Goal: Communication & Community: Answer question/provide support

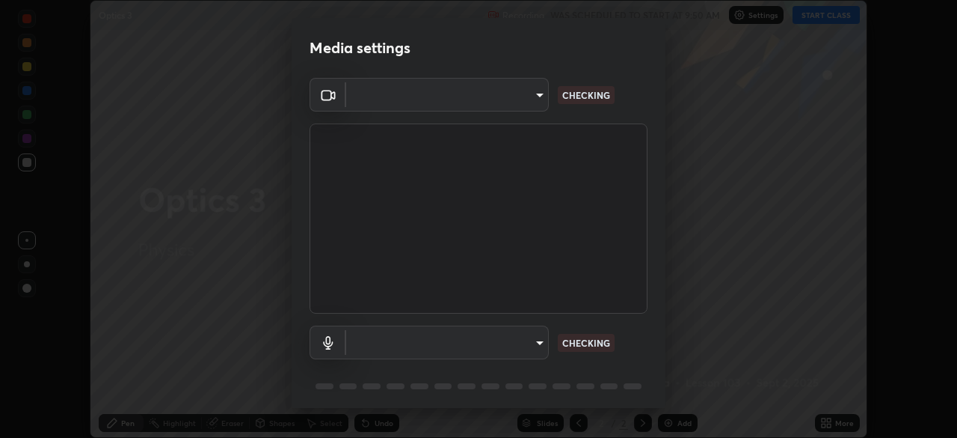
scroll to position [53, 0]
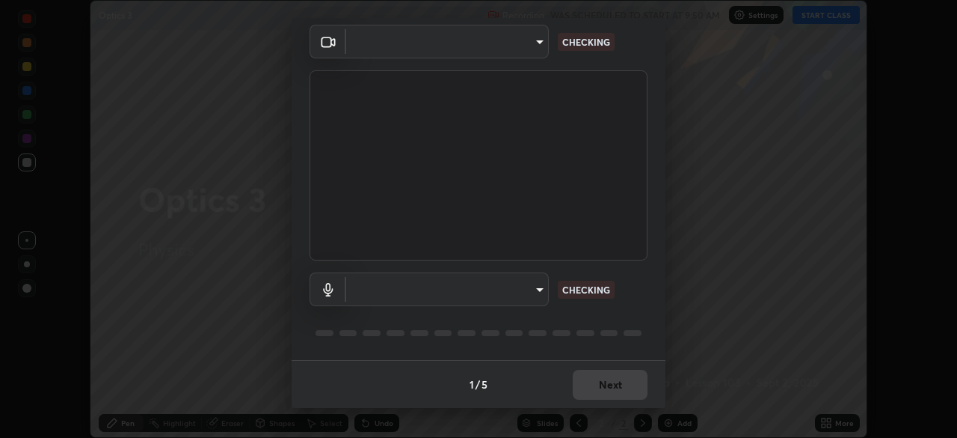
type input "a336d64f64e55d8aa7a740c0692a000d9b2cd72565bf31e1fe246034b728a4c7"
click at [536, 289] on body "Erase all Optics 3 Recording WAS SCHEDULED TO START AT 9:50 AM Settings START C…" at bounding box center [478, 219] width 957 height 438
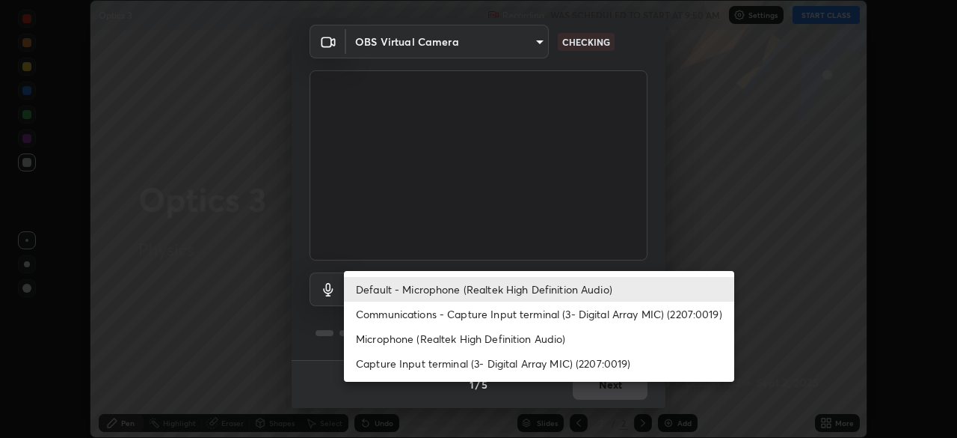
click at [537, 314] on li "Communications - Capture Input terminal (3- Digital Array MIC) (2207:0019)" at bounding box center [539, 313] width 390 height 25
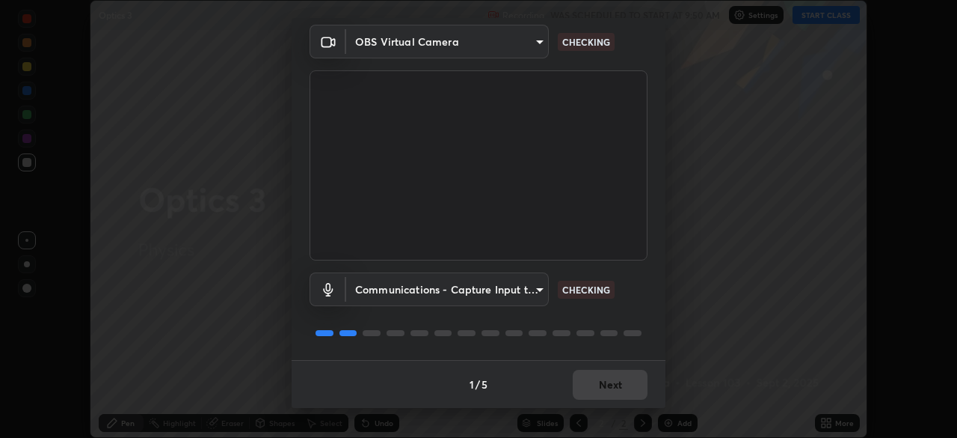
click at [533, 292] on body "Erase all Optics 3 Recording WAS SCHEDULED TO START AT 9:50 AM Settings START C…" at bounding box center [478, 219] width 957 height 438
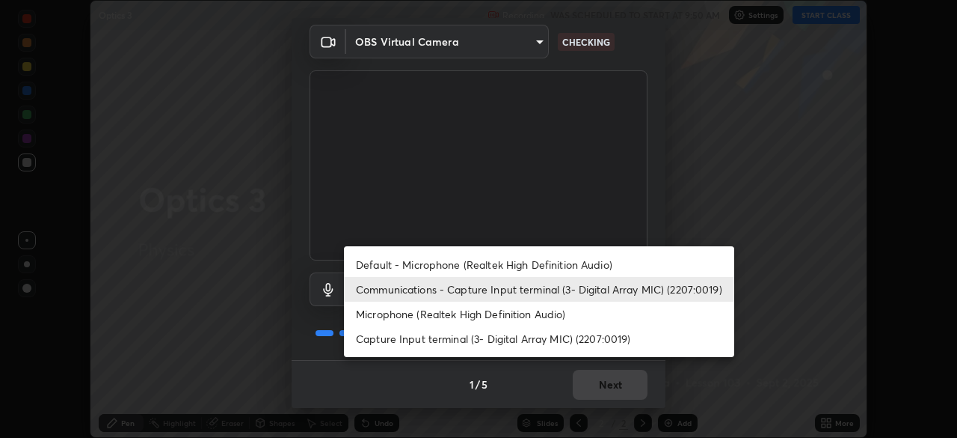
click at [534, 263] on li "Default - Microphone (Realtek High Definition Audio)" at bounding box center [539, 264] width 390 height 25
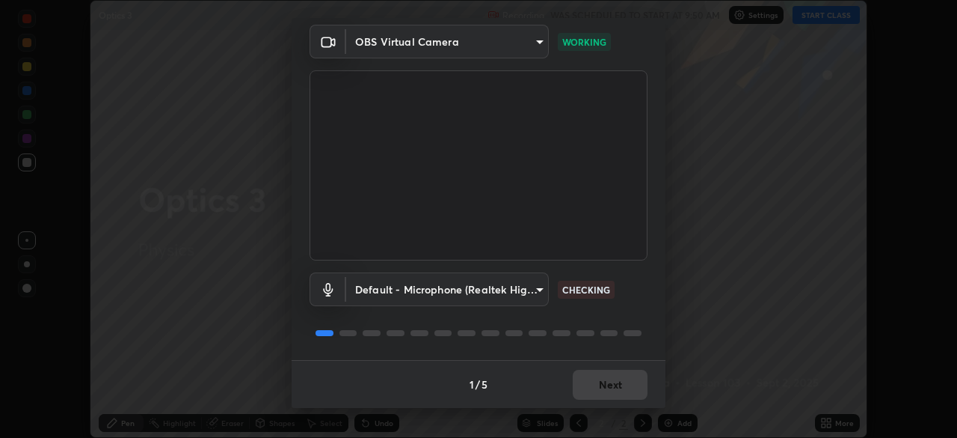
click at [541, 289] on body "Erase all Optics 3 Recording WAS SCHEDULED TO START AT 9:50 AM Settings START C…" at bounding box center [478, 219] width 957 height 438
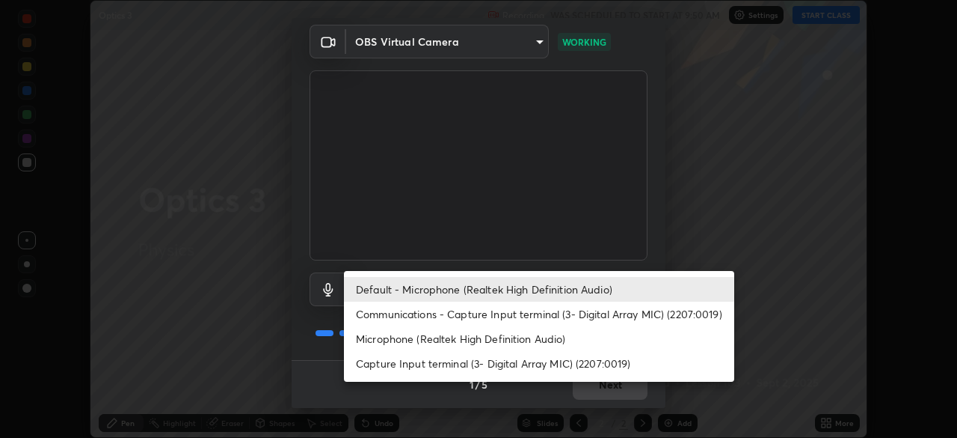
click at [533, 319] on li "Communications - Capture Input terminal (3- Digital Array MIC) (2207:0019)" at bounding box center [539, 313] width 390 height 25
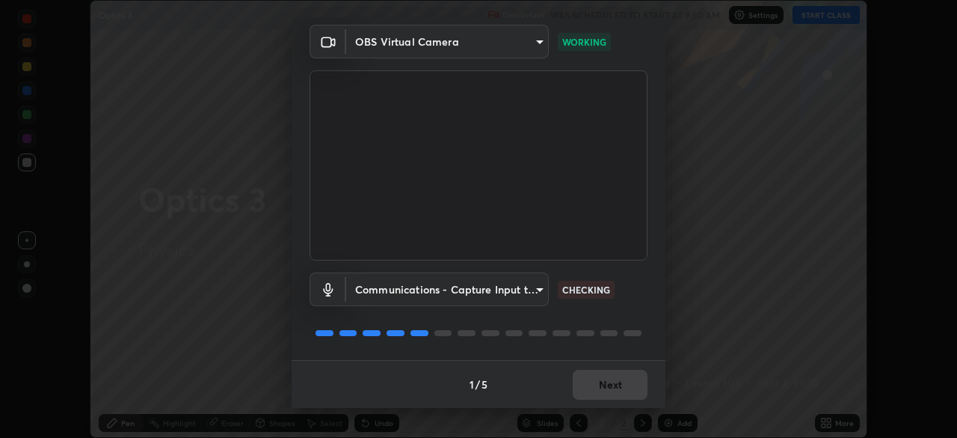
click at [538, 293] on body "Erase all Optics 3 Recording WAS SCHEDULED TO START AT 9:50 AM Settings START C…" at bounding box center [478, 219] width 957 height 438
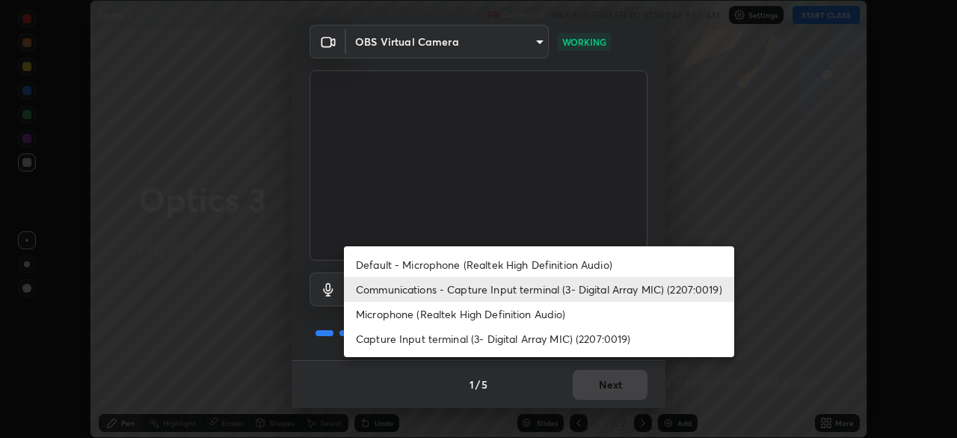
click at [534, 266] on li "Default - Microphone (Realtek High Definition Audio)" at bounding box center [539, 264] width 390 height 25
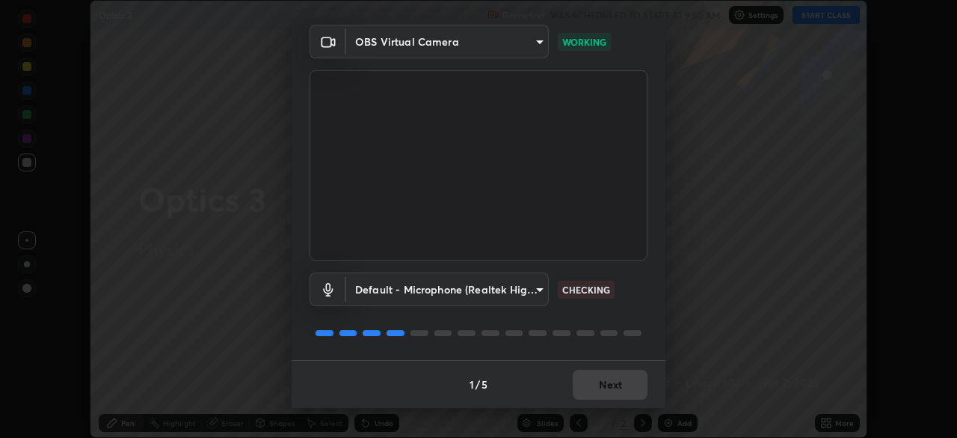
type input "default"
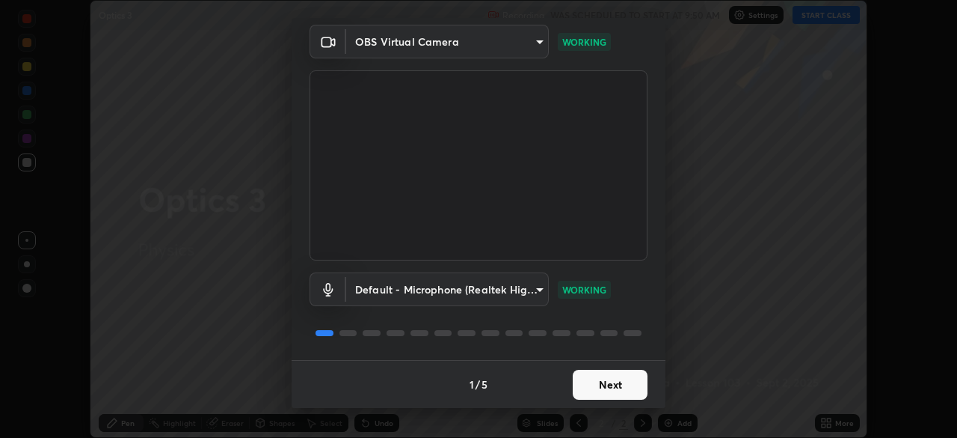
click at [592, 387] on button "Next" at bounding box center [610, 384] width 75 height 30
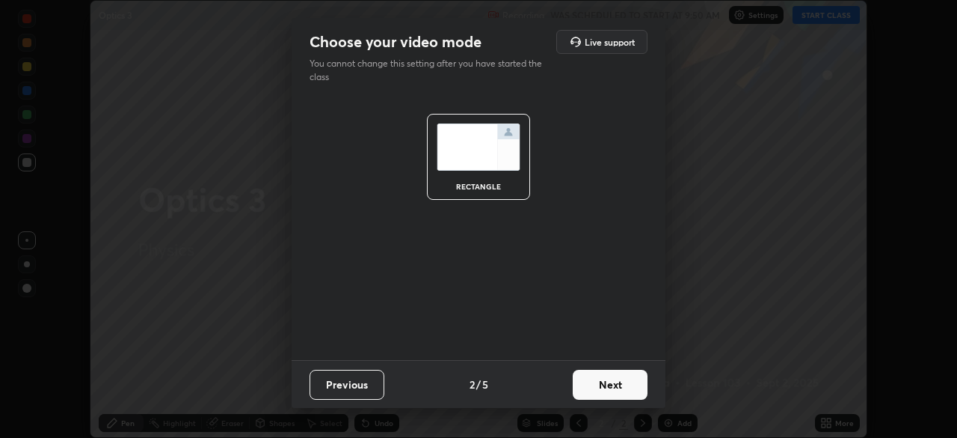
scroll to position [0, 0]
click at [595, 395] on button "Next" at bounding box center [610, 384] width 75 height 30
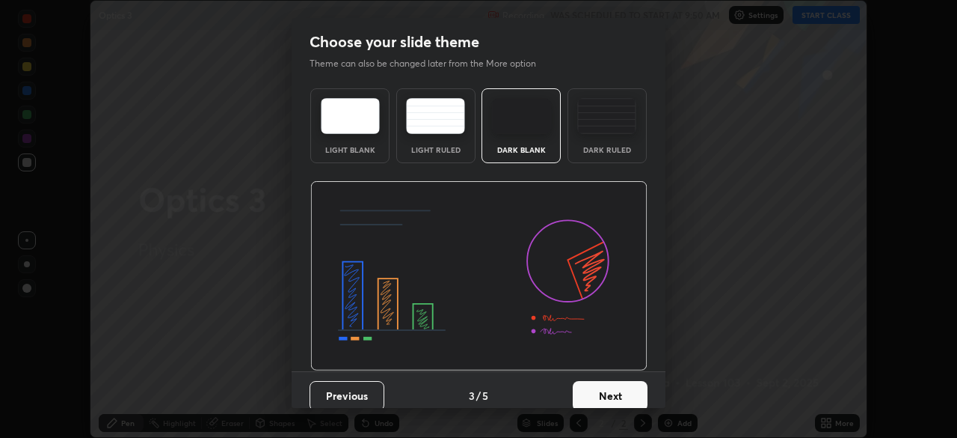
click at [604, 397] on button "Next" at bounding box center [610, 396] width 75 height 30
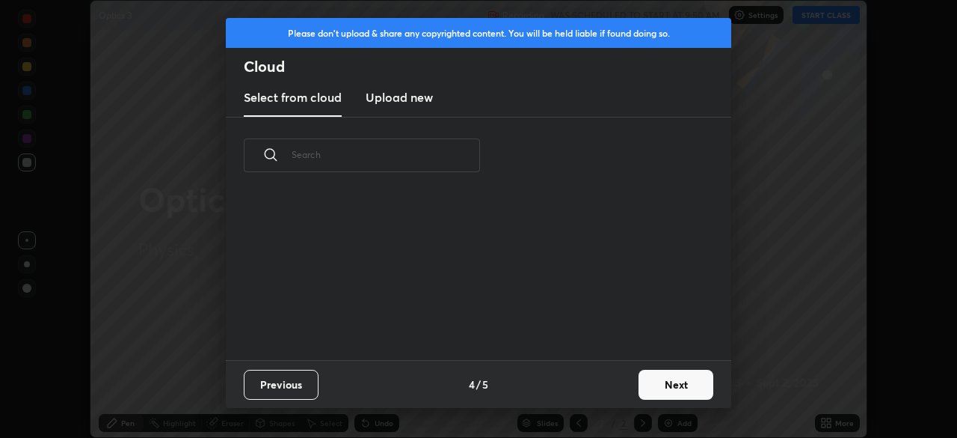
click at [657, 384] on button "Next" at bounding box center [676, 384] width 75 height 30
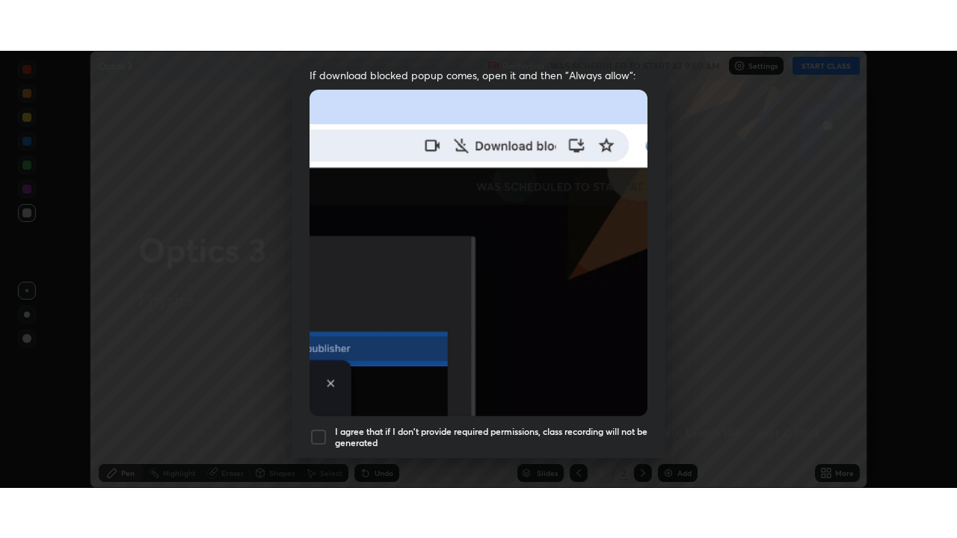
scroll to position [358, 0]
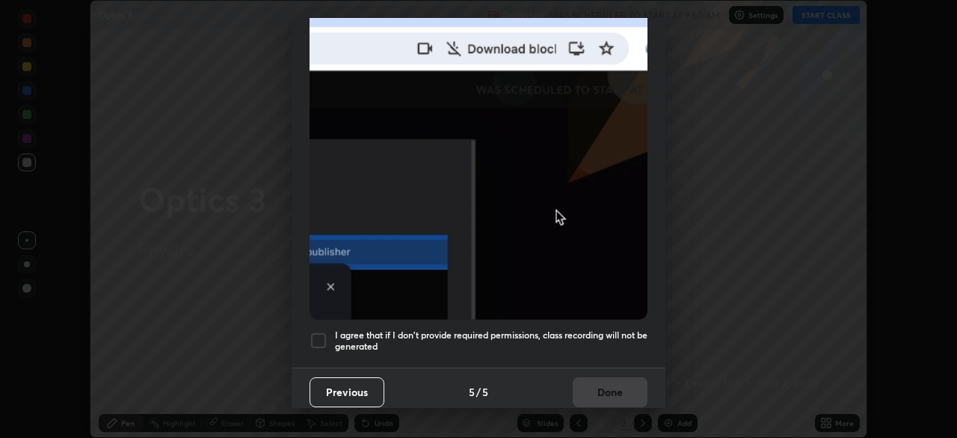
click at [526, 329] on h5 "I agree that if I don't provide required permissions, class recording will not …" at bounding box center [491, 340] width 313 height 23
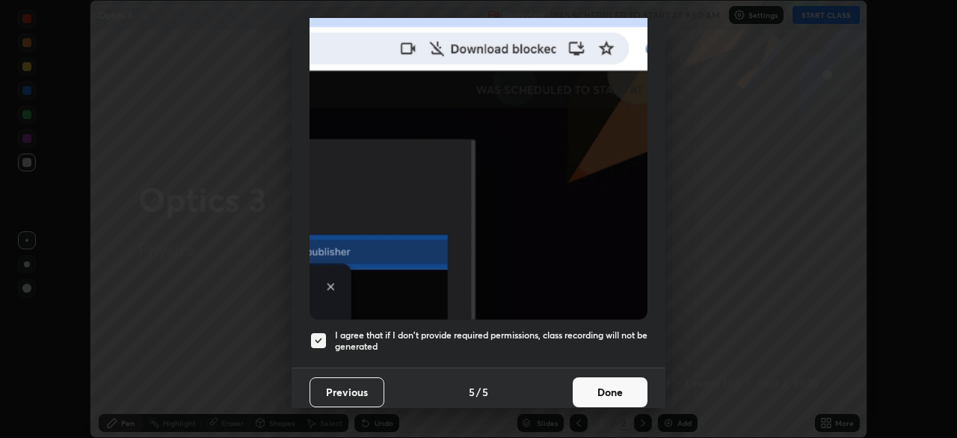
click at [595, 386] on button "Done" at bounding box center [610, 392] width 75 height 30
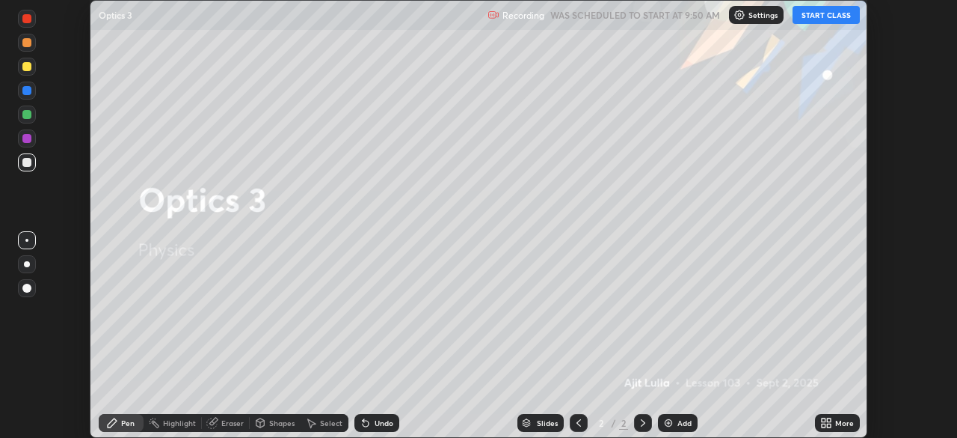
click at [817, 14] on button "START CLASS" at bounding box center [826, 15] width 67 height 18
click at [823, 420] on icon at bounding box center [824, 420] width 4 height 4
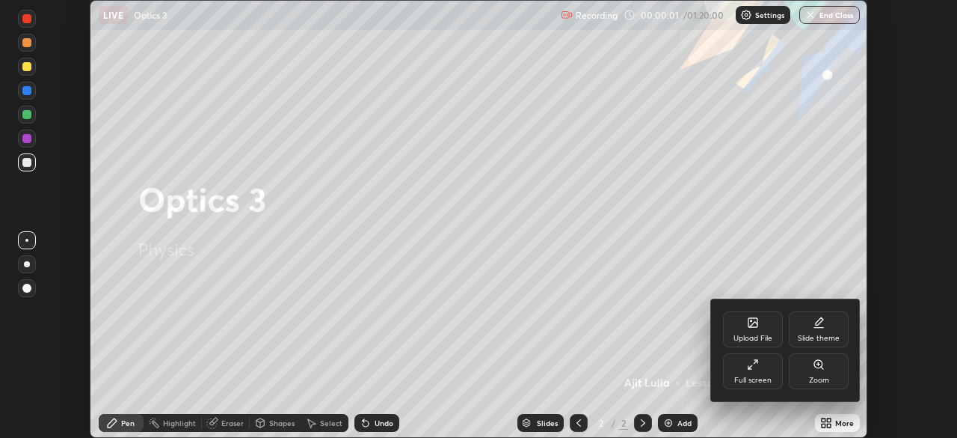
click at [759, 375] on div "Full screen" at bounding box center [753, 371] width 60 height 36
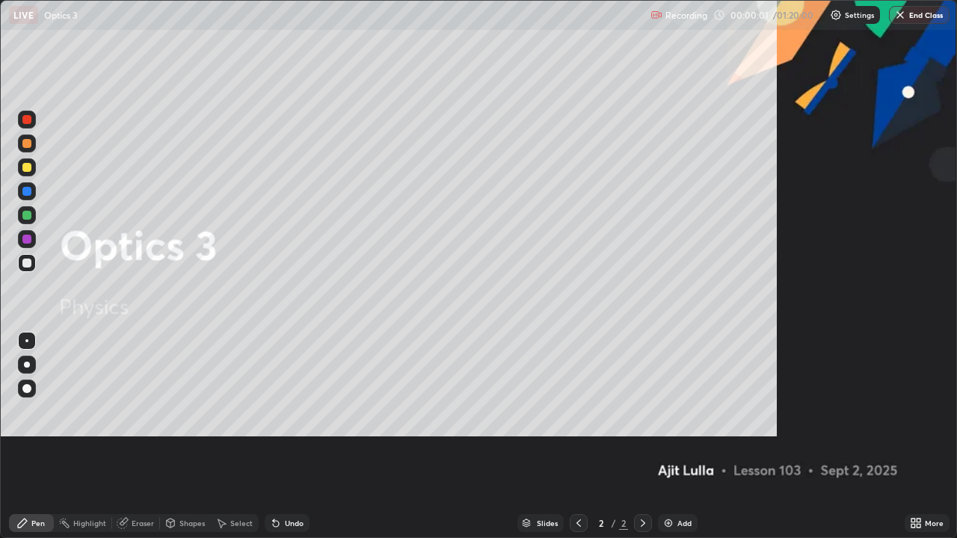
scroll to position [538, 957]
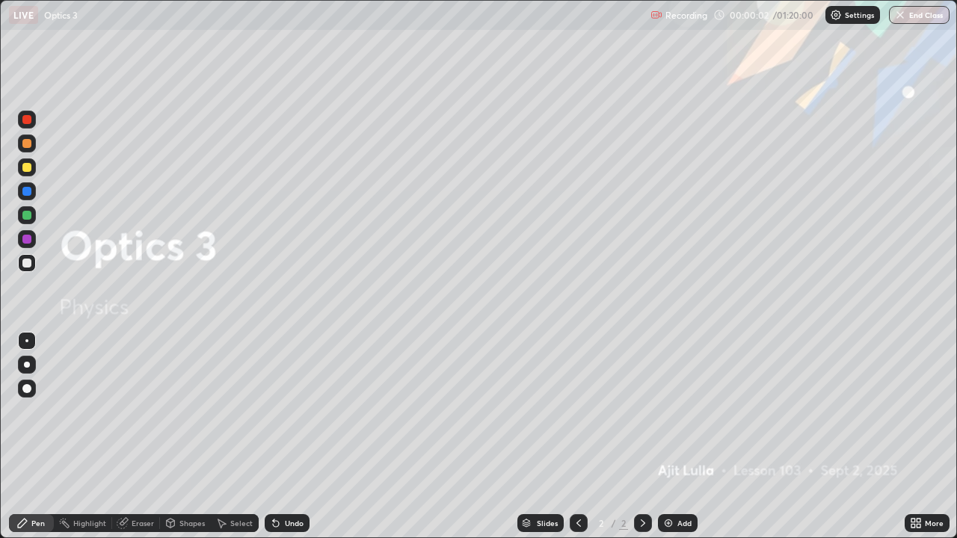
click at [688, 437] on div "Add" at bounding box center [685, 523] width 14 height 7
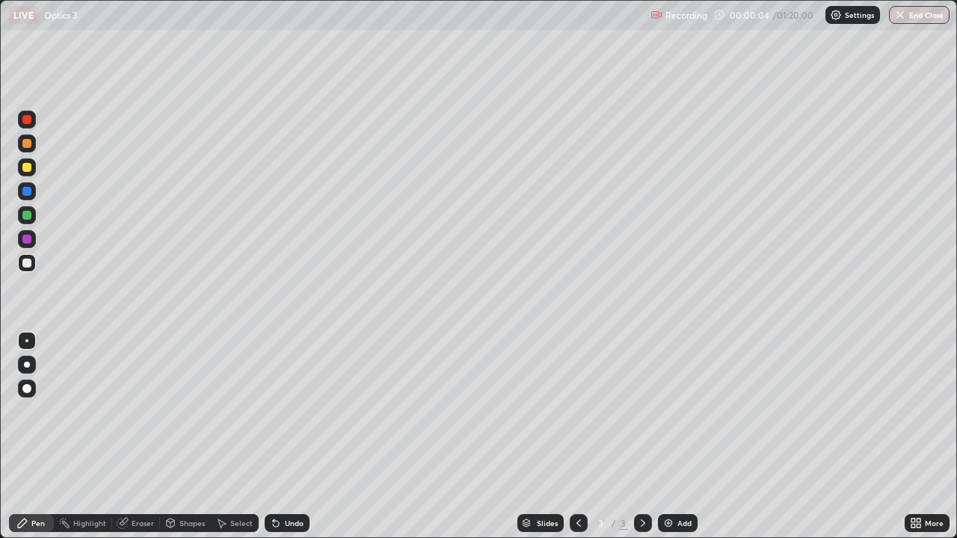
click at [33, 168] on div at bounding box center [27, 168] width 18 height 18
click at [143, 437] on div "Eraser" at bounding box center [143, 523] width 22 height 7
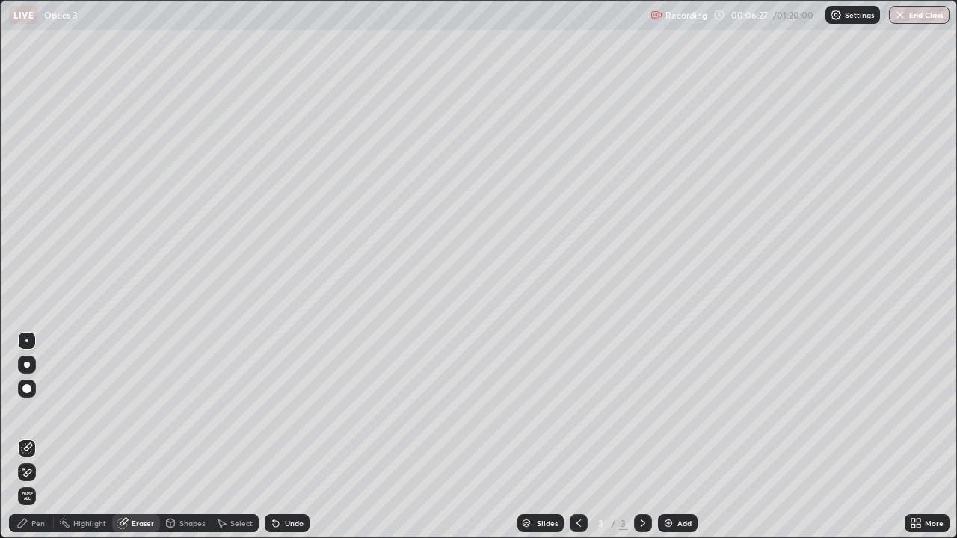
click at [40, 437] on div "Pen" at bounding box center [31, 524] width 45 height 18
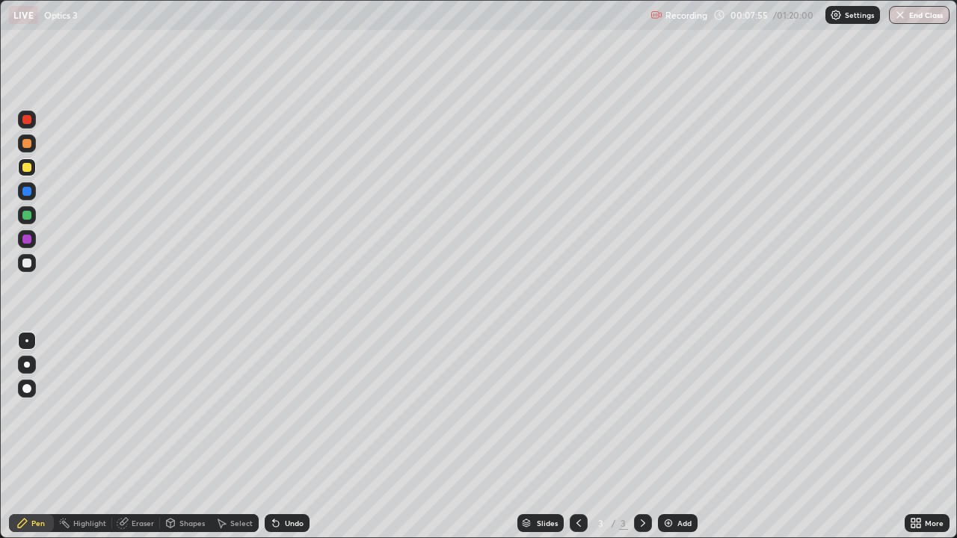
click at [273, 437] on icon at bounding box center [273, 520] width 1 height 1
click at [273, 437] on icon at bounding box center [276, 524] width 6 height 6
click at [32, 265] on div at bounding box center [27, 263] width 18 height 18
click at [28, 169] on div at bounding box center [26, 167] width 9 height 9
click at [301, 437] on div "Undo" at bounding box center [294, 523] width 19 height 7
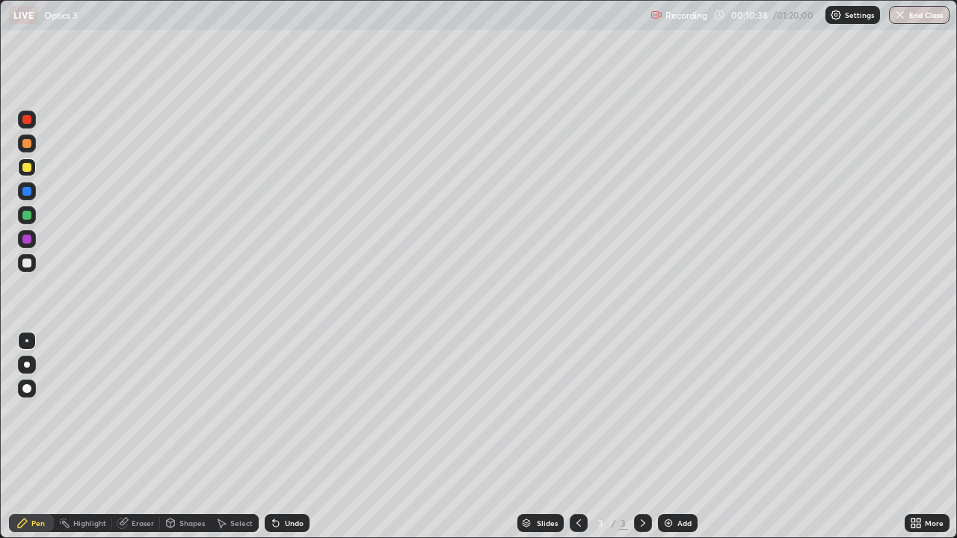
click at [660, 437] on div "Add" at bounding box center [678, 524] width 40 height 18
click at [34, 265] on div at bounding box center [27, 263] width 18 height 18
click at [273, 437] on icon at bounding box center [273, 520] width 1 height 1
click at [667, 437] on img at bounding box center [669, 524] width 12 height 12
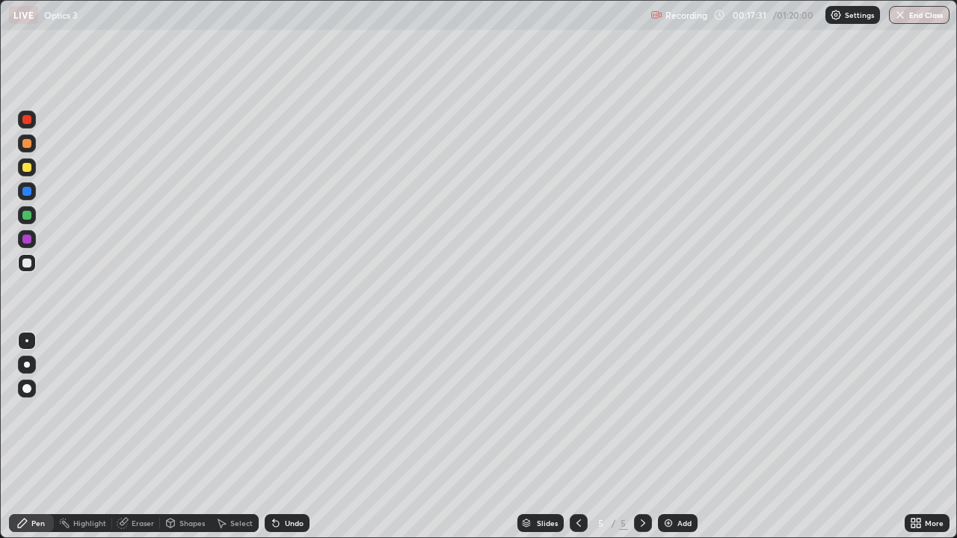
click at [141, 437] on div "Eraser" at bounding box center [143, 523] width 22 height 7
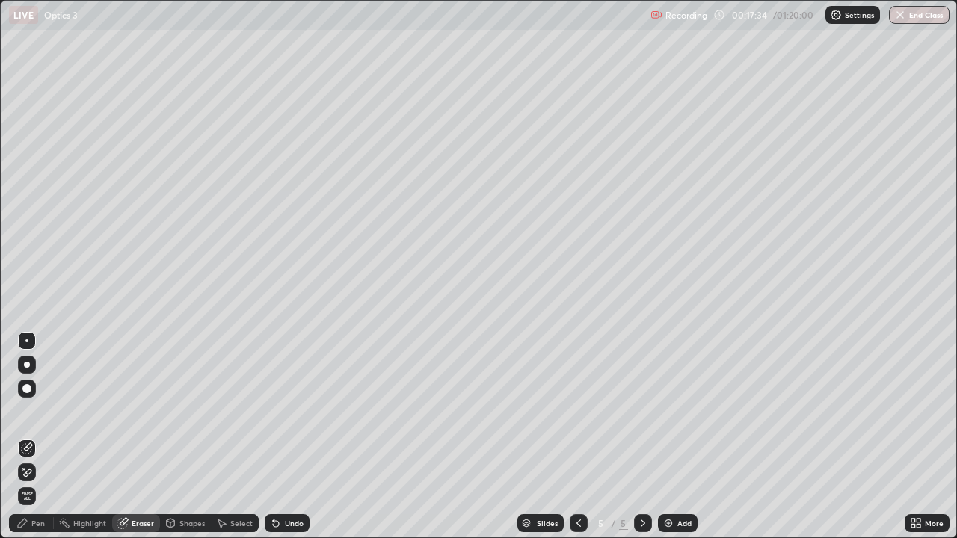
click at [47, 437] on div "Pen" at bounding box center [31, 524] width 45 height 18
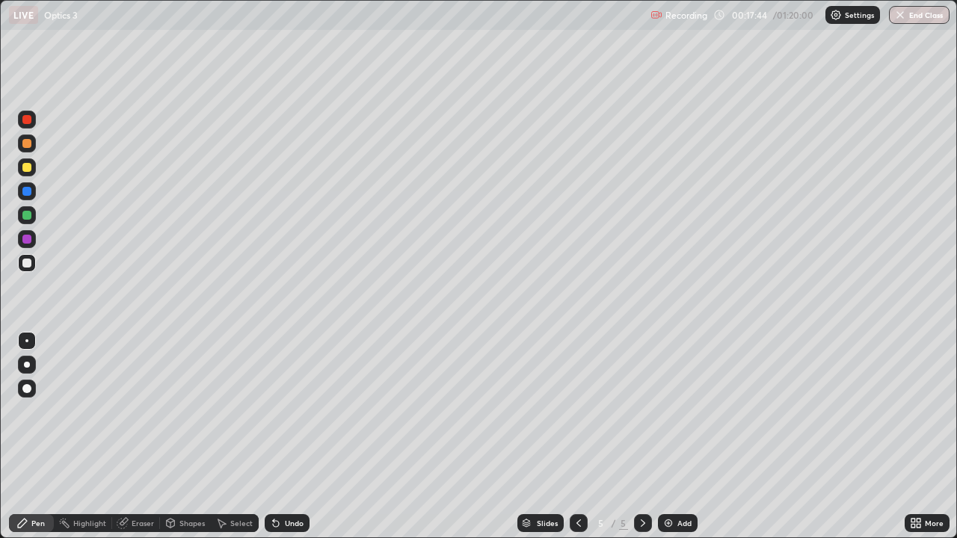
click at [32, 172] on div at bounding box center [27, 168] width 18 height 18
click at [145, 437] on div "Eraser" at bounding box center [143, 523] width 22 height 7
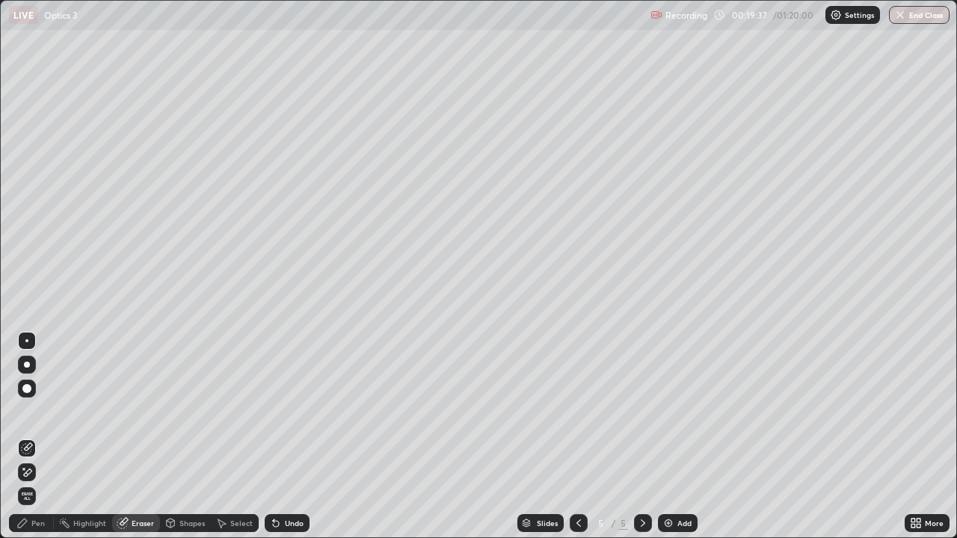
click at [579, 437] on icon at bounding box center [579, 523] width 4 height 7
click at [643, 437] on icon at bounding box center [643, 524] width 12 height 12
click at [666, 437] on div "Add" at bounding box center [678, 524] width 40 height 18
click at [44, 437] on div "Pen" at bounding box center [31, 524] width 45 height 18
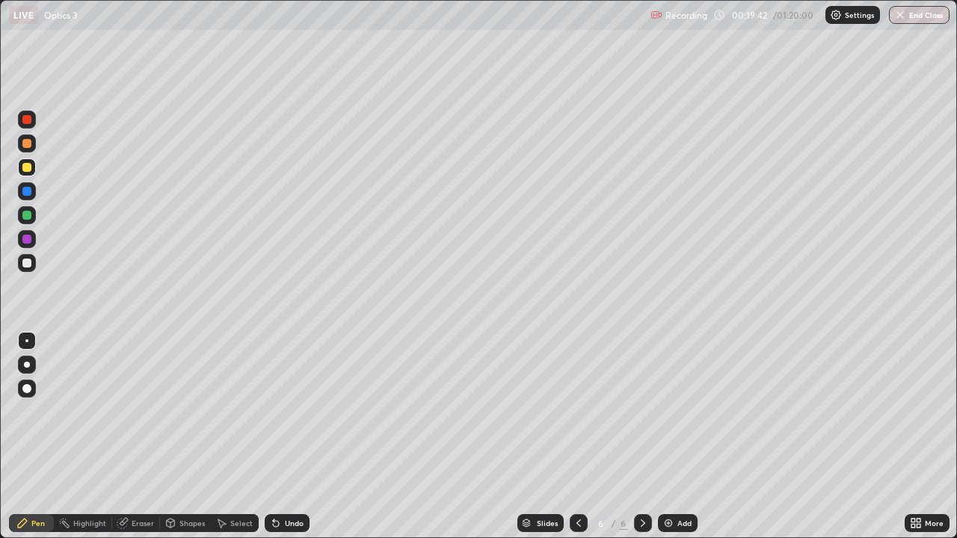
click at [34, 168] on div at bounding box center [27, 168] width 18 height 18
click at [29, 263] on div at bounding box center [26, 263] width 9 height 9
click at [28, 168] on div at bounding box center [26, 167] width 9 height 9
click at [687, 437] on div "Add" at bounding box center [685, 523] width 14 height 7
click at [28, 271] on div at bounding box center [27, 263] width 18 height 18
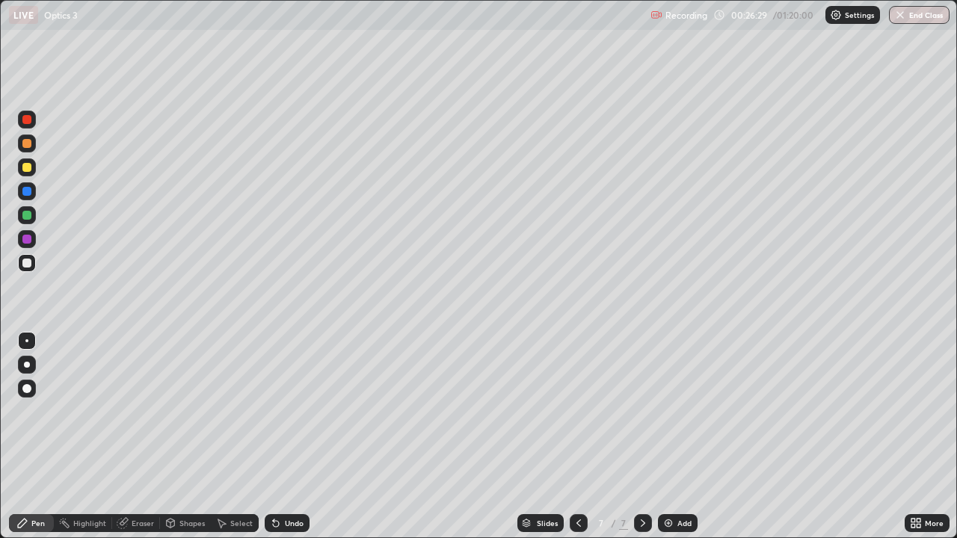
click at [304, 437] on div "Undo" at bounding box center [287, 524] width 45 height 18
click at [146, 437] on div "Eraser" at bounding box center [143, 523] width 22 height 7
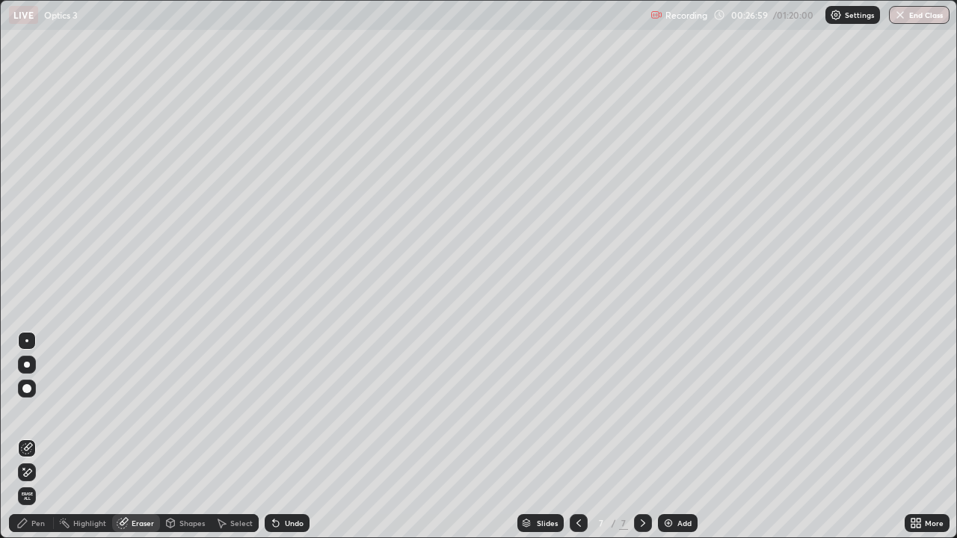
click at [38, 437] on div "Pen" at bounding box center [37, 523] width 13 height 7
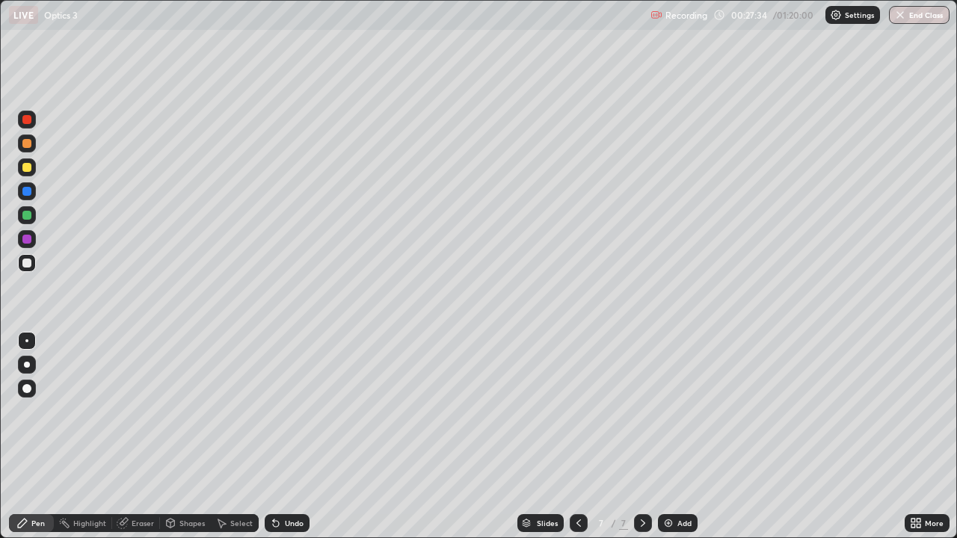
click at [678, 437] on div "Add" at bounding box center [685, 523] width 14 height 7
click at [578, 437] on icon at bounding box center [579, 524] width 12 height 12
click at [142, 437] on div "Eraser" at bounding box center [143, 523] width 22 height 7
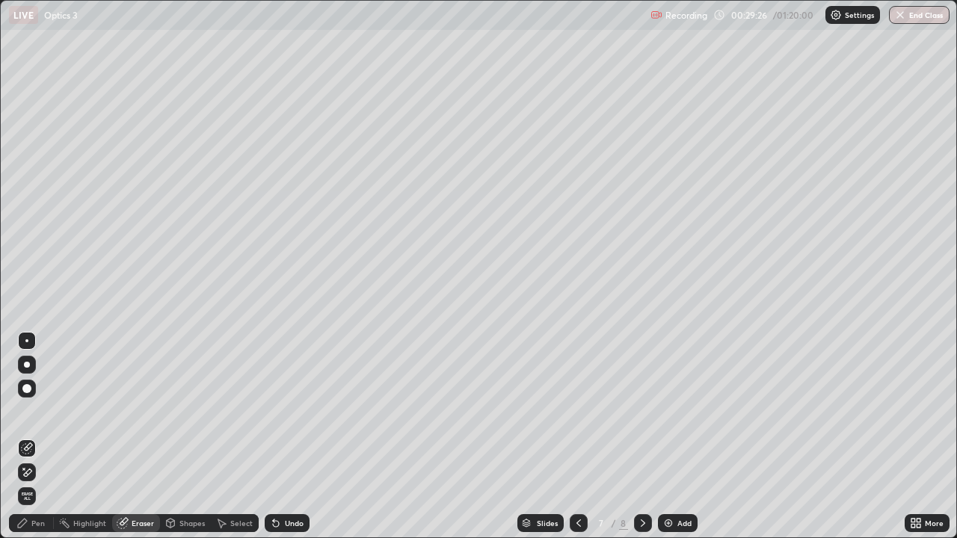
click at [34, 437] on div at bounding box center [27, 473] width 18 height 18
click at [35, 437] on div "Pen" at bounding box center [37, 523] width 13 height 7
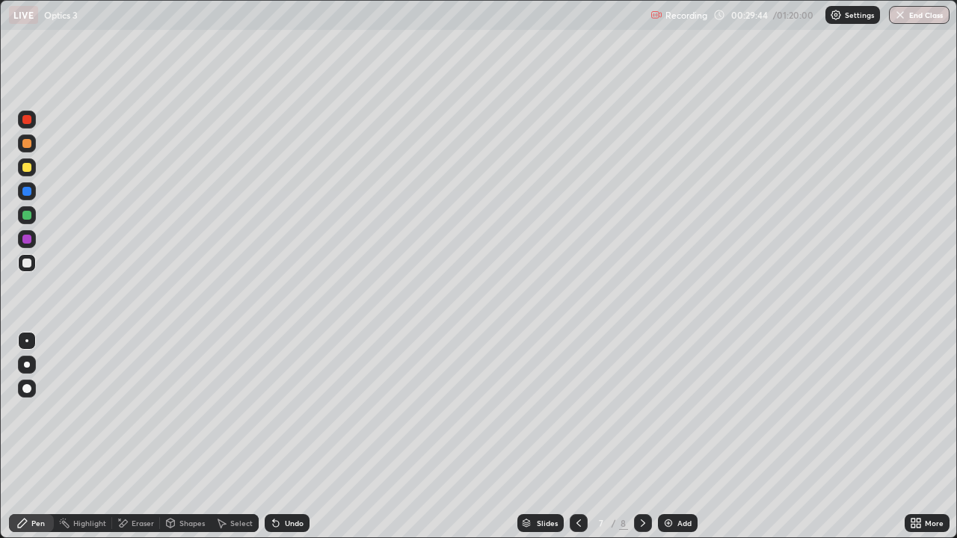
click at [295, 437] on div "Undo" at bounding box center [294, 523] width 19 height 7
click at [684, 437] on div "Add" at bounding box center [678, 524] width 40 height 18
click at [577, 437] on icon at bounding box center [579, 524] width 12 height 12
click at [648, 437] on div at bounding box center [643, 524] width 18 height 30
click at [648, 437] on div at bounding box center [643, 524] width 18 height 18
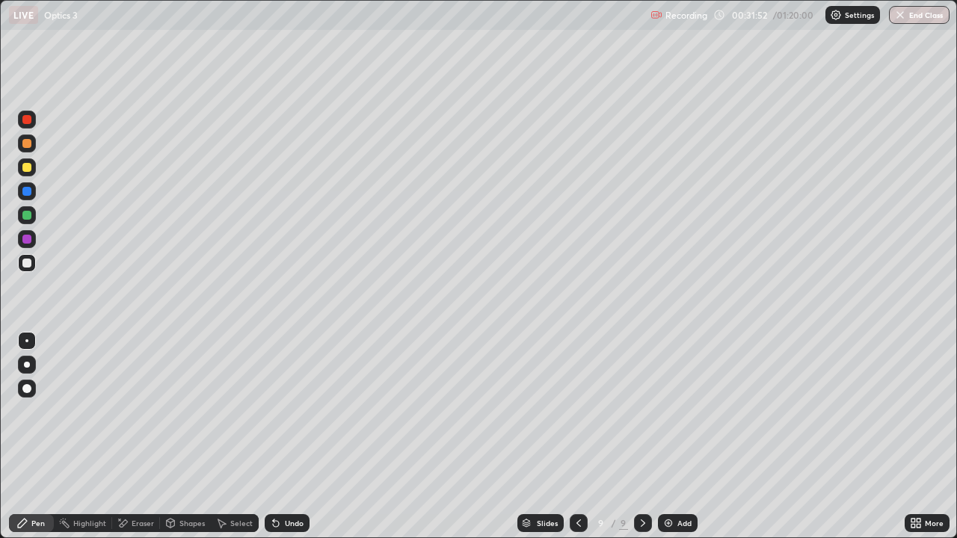
click at [642, 437] on icon at bounding box center [643, 524] width 12 height 12
click at [576, 437] on icon at bounding box center [579, 524] width 12 height 12
click at [577, 437] on icon at bounding box center [579, 524] width 12 height 12
click at [648, 437] on icon at bounding box center [643, 524] width 12 height 12
click at [651, 437] on div at bounding box center [643, 524] width 18 height 30
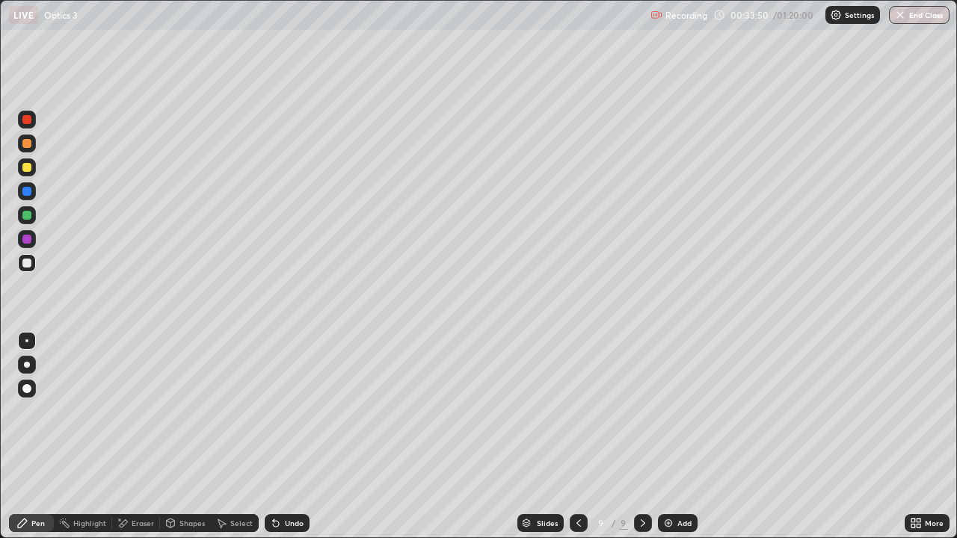
click at [658, 437] on div "Add" at bounding box center [678, 524] width 40 height 18
click at [670, 437] on img at bounding box center [669, 524] width 12 height 12
click at [34, 171] on div at bounding box center [27, 168] width 18 height 18
click at [577, 437] on icon at bounding box center [579, 524] width 12 height 12
click at [570, 437] on div at bounding box center [579, 524] width 18 height 30
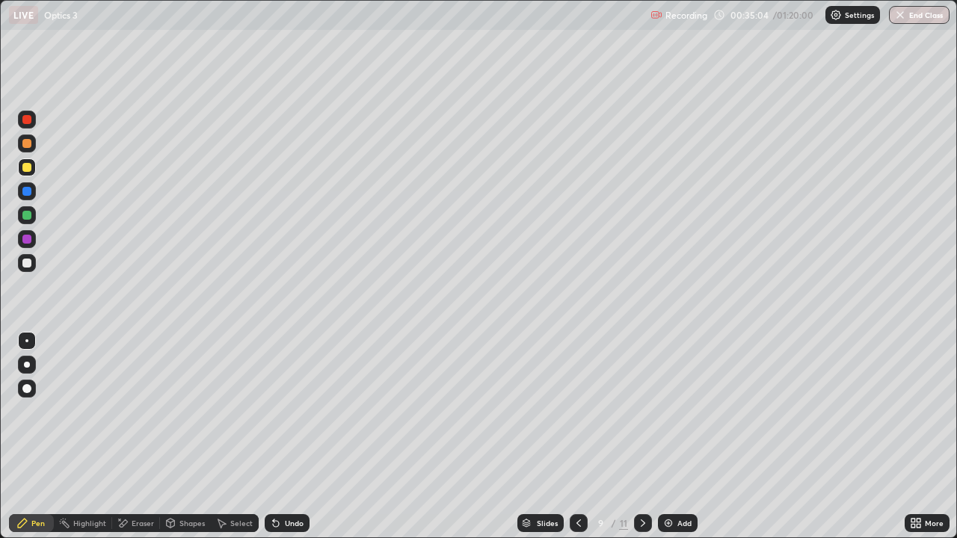
click at [579, 437] on div at bounding box center [579, 524] width 18 height 30
click at [559, 437] on div "Slides" at bounding box center [541, 524] width 46 height 18
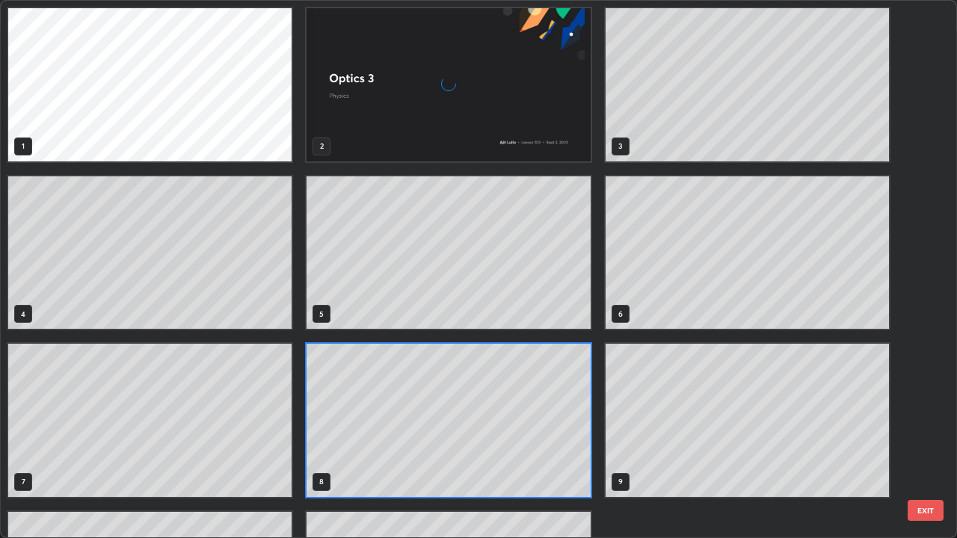
scroll to position [533, 948]
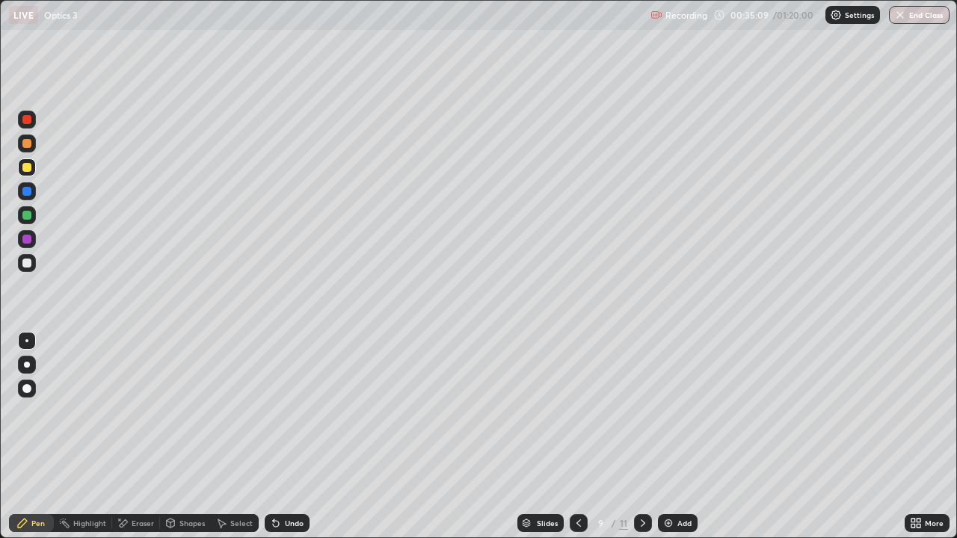
click at [642, 437] on icon at bounding box center [643, 524] width 12 height 12
click at [147, 437] on div "Eraser" at bounding box center [143, 523] width 22 height 7
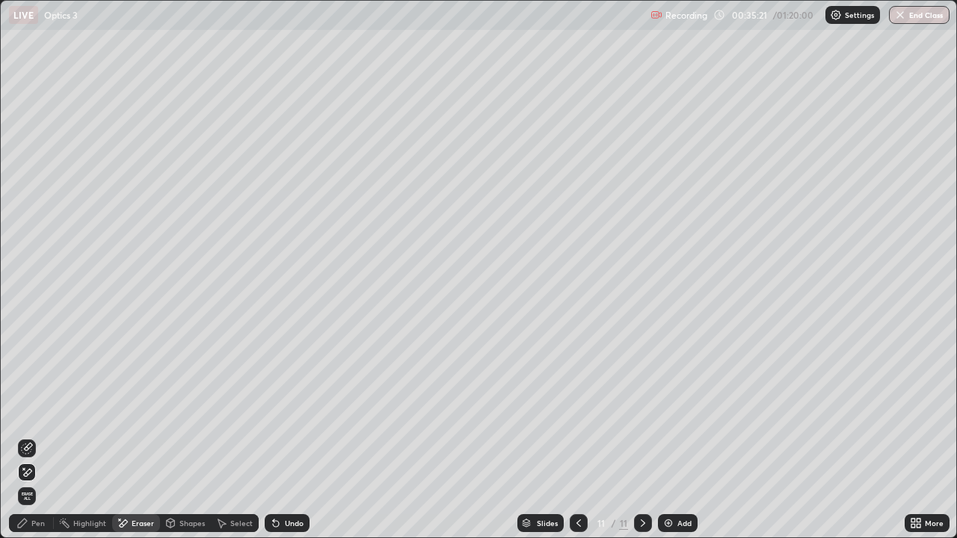
click at [28, 437] on span "Erase all" at bounding box center [27, 496] width 16 height 9
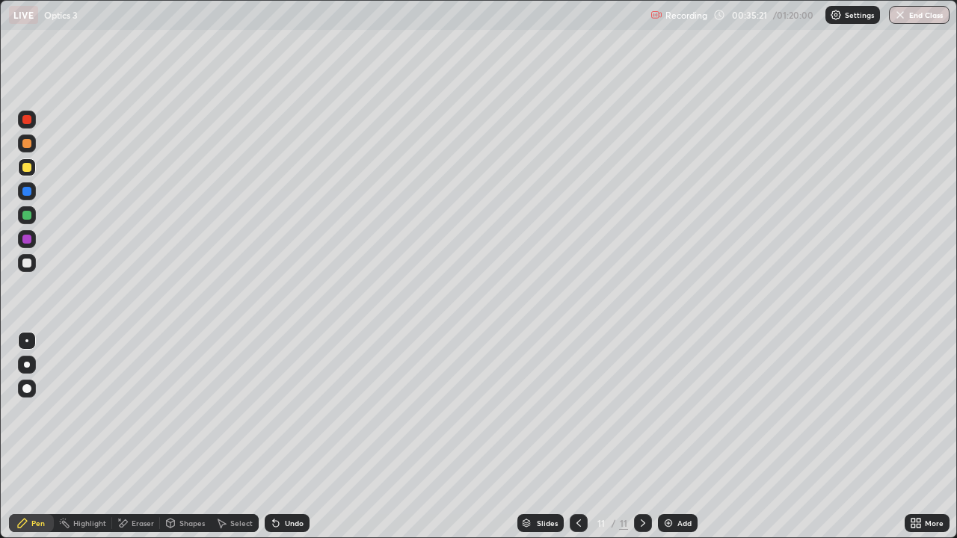
click at [31, 437] on div "Pen" at bounding box center [37, 523] width 13 height 7
click at [35, 262] on div at bounding box center [27, 263] width 18 height 18
click at [289, 437] on div "Undo" at bounding box center [287, 524] width 45 height 18
click at [675, 437] on div "Add" at bounding box center [678, 524] width 40 height 18
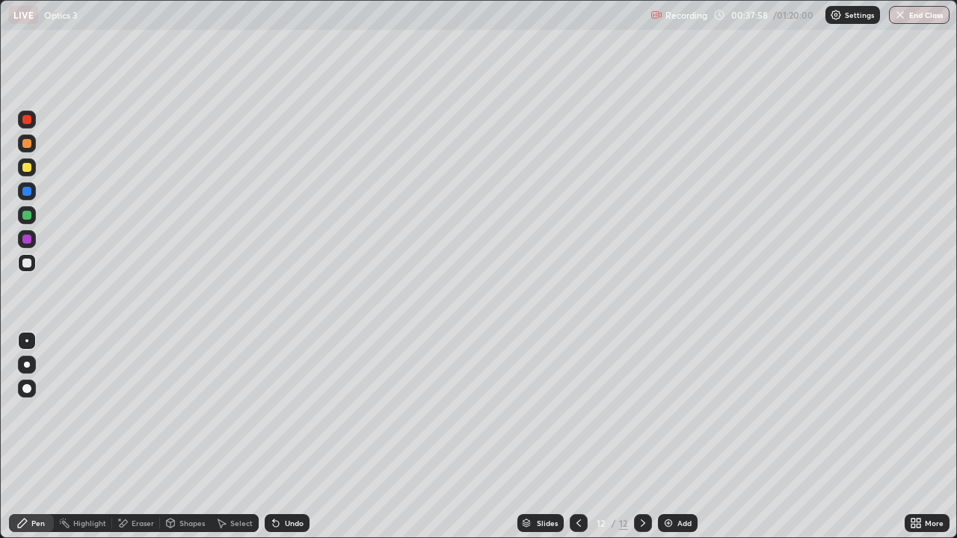
click at [32, 168] on div at bounding box center [27, 168] width 18 height 18
click at [280, 437] on div "Undo" at bounding box center [287, 524] width 45 height 18
click at [285, 437] on div "Undo" at bounding box center [294, 523] width 19 height 7
click at [156, 437] on div "Eraser" at bounding box center [136, 524] width 48 height 18
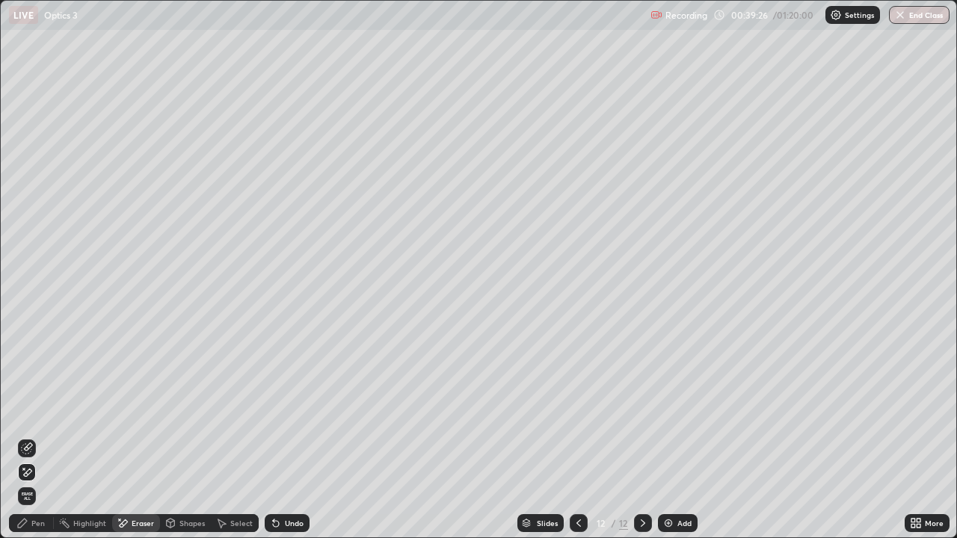
click at [48, 437] on div "Pen" at bounding box center [31, 524] width 45 height 18
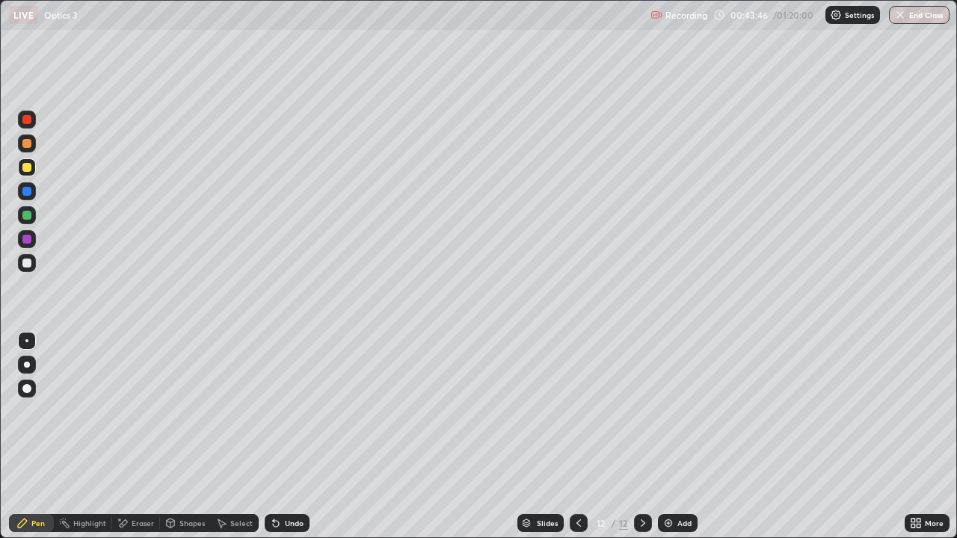
click at [690, 437] on div "Add" at bounding box center [678, 524] width 40 height 18
click at [32, 264] on div at bounding box center [27, 263] width 18 height 18
click at [687, 437] on div "Add" at bounding box center [678, 524] width 40 height 18
click at [32, 168] on div at bounding box center [27, 168] width 18 height 18
click at [28, 266] on div at bounding box center [26, 263] width 9 height 9
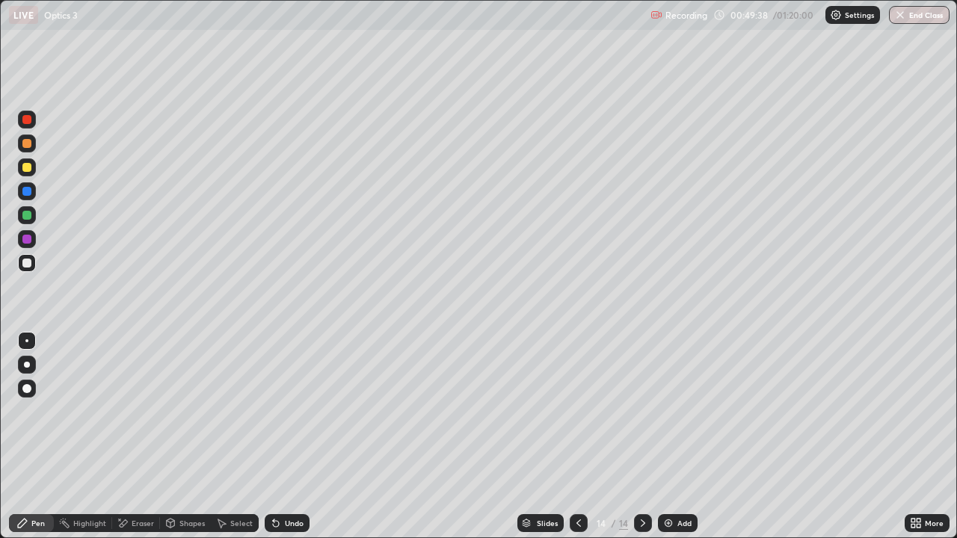
click at [579, 437] on icon at bounding box center [579, 524] width 12 height 12
click at [635, 437] on div at bounding box center [643, 524] width 18 height 18
click at [666, 437] on div "Add" at bounding box center [678, 524] width 40 height 18
click at [33, 172] on div at bounding box center [27, 168] width 18 height 18
click at [301, 437] on div "Undo" at bounding box center [294, 523] width 19 height 7
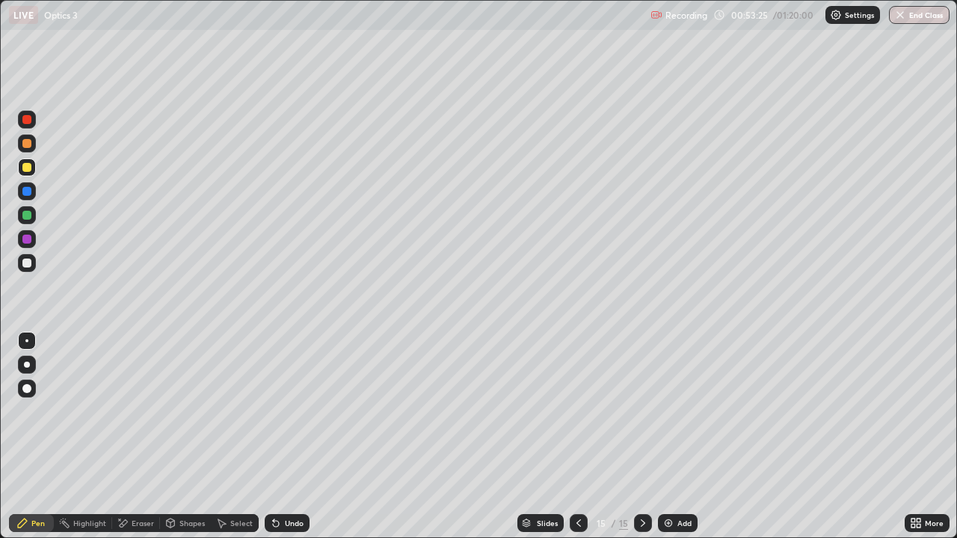
click at [299, 437] on div "Undo" at bounding box center [294, 523] width 19 height 7
click at [680, 437] on div "Add" at bounding box center [678, 524] width 40 height 18
click at [34, 263] on div at bounding box center [27, 263] width 18 height 18
click at [570, 437] on div at bounding box center [579, 524] width 18 height 18
click at [642, 437] on icon at bounding box center [643, 524] width 12 height 12
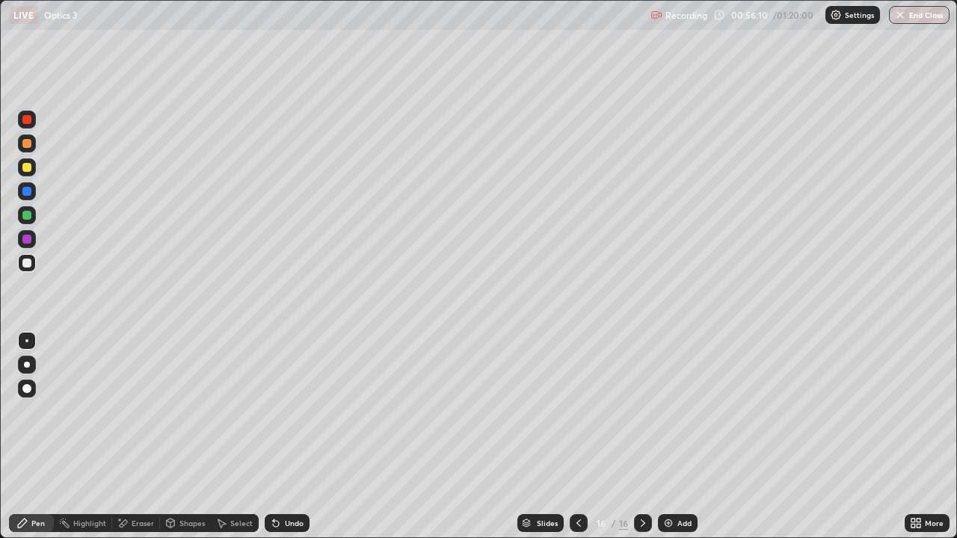
click at [573, 437] on div at bounding box center [579, 524] width 18 height 30
click at [634, 437] on div at bounding box center [643, 524] width 18 height 30
click at [152, 437] on div "Eraser" at bounding box center [143, 523] width 22 height 7
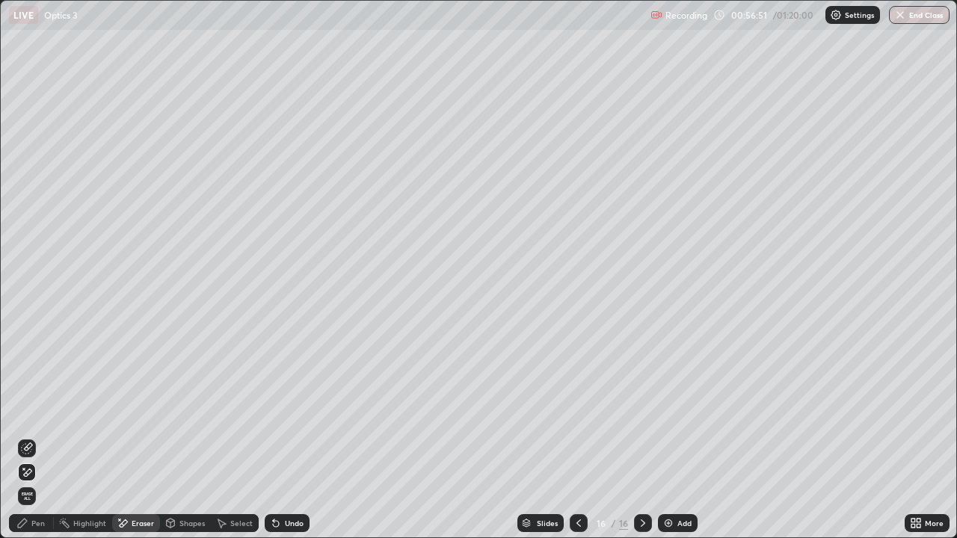
click at [32, 437] on icon at bounding box center [28, 447] width 8 height 7
click at [38, 437] on div "Pen" at bounding box center [37, 523] width 13 height 7
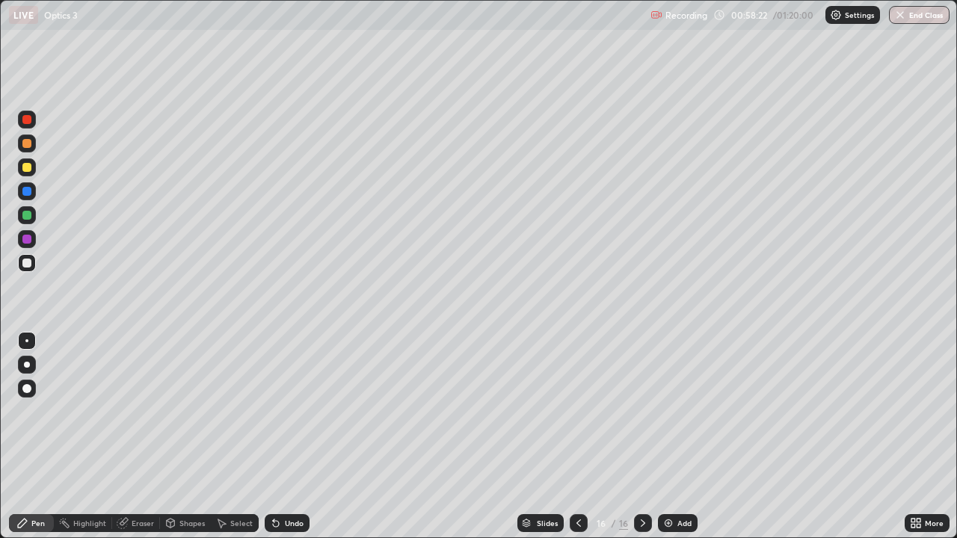
click at [684, 437] on div "Add" at bounding box center [685, 523] width 14 height 7
click at [28, 168] on div at bounding box center [26, 167] width 9 height 9
click at [681, 437] on div "Add" at bounding box center [685, 523] width 14 height 7
click at [28, 263] on div at bounding box center [26, 263] width 9 height 9
click at [144, 437] on div "Eraser" at bounding box center [143, 523] width 22 height 7
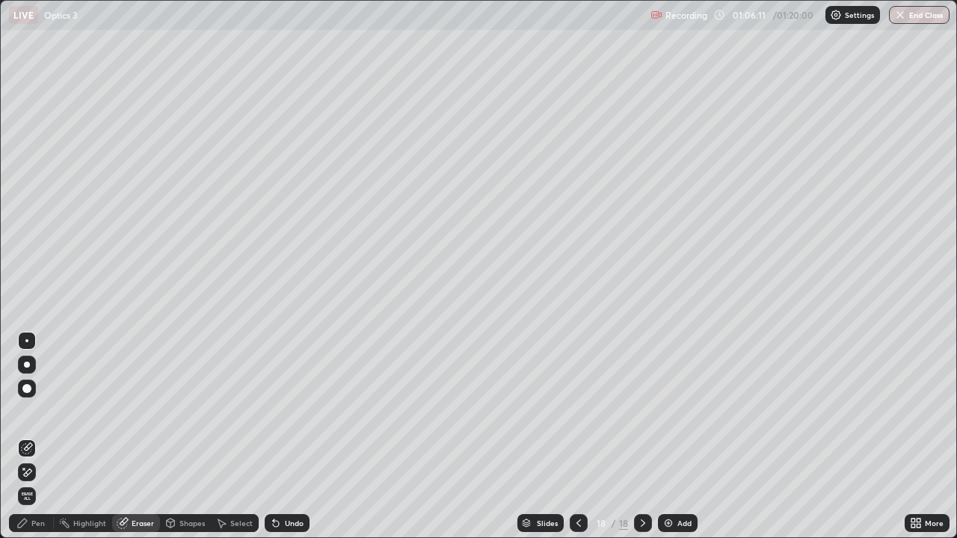
click at [27, 437] on span "Erase all" at bounding box center [27, 496] width 16 height 9
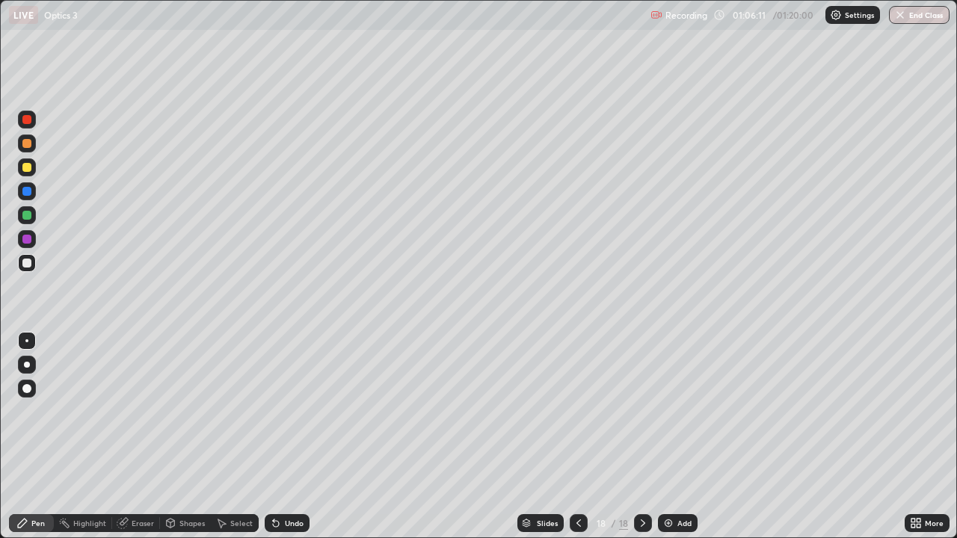
click at [29, 437] on div "Pen" at bounding box center [31, 524] width 45 height 18
click at [32, 168] on div at bounding box center [27, 168] width 18 height 18
click at [913, 19] on button "End Class" at bounding box center [919, 15] width 61 height 18
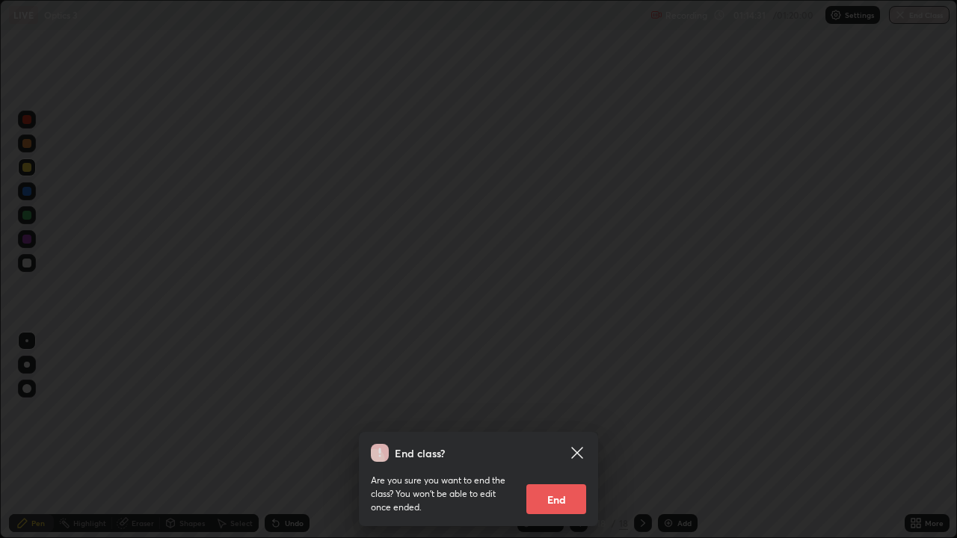
click at [573, 437] on button "End" at bounding box center [557, 500] width 60 height 30
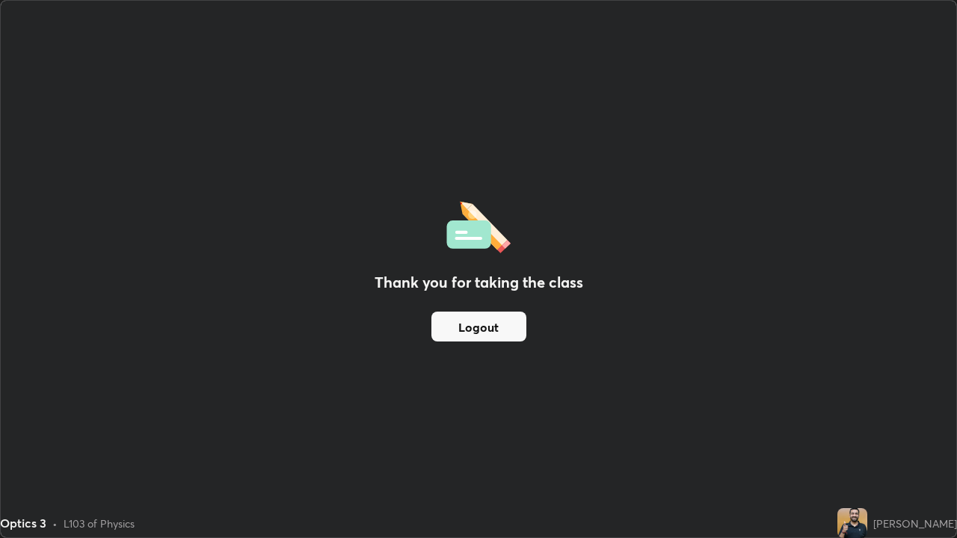
click at [503, 334] on button "Logout" at bounding box center [479, 327] width 95 height 30
